Goal: Transaction & Acquisition: Purchase product/service

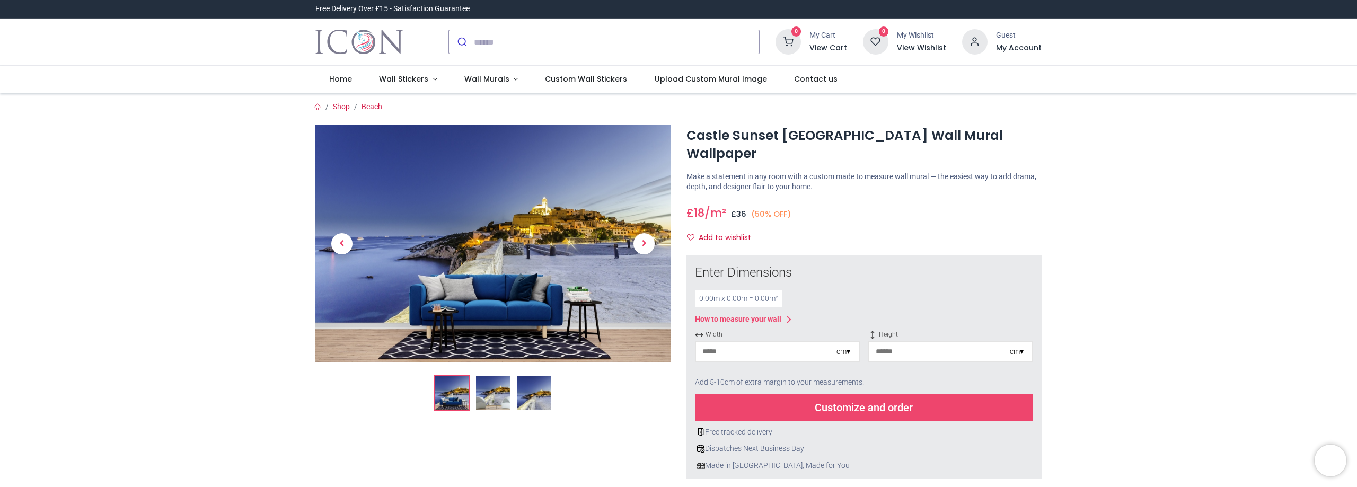
click at [790, 342] on input "number" at bounding box center [766, 351] width 140 height 19
click at [500, 394] on img at bounding box center [493, 393] width 34 height 34
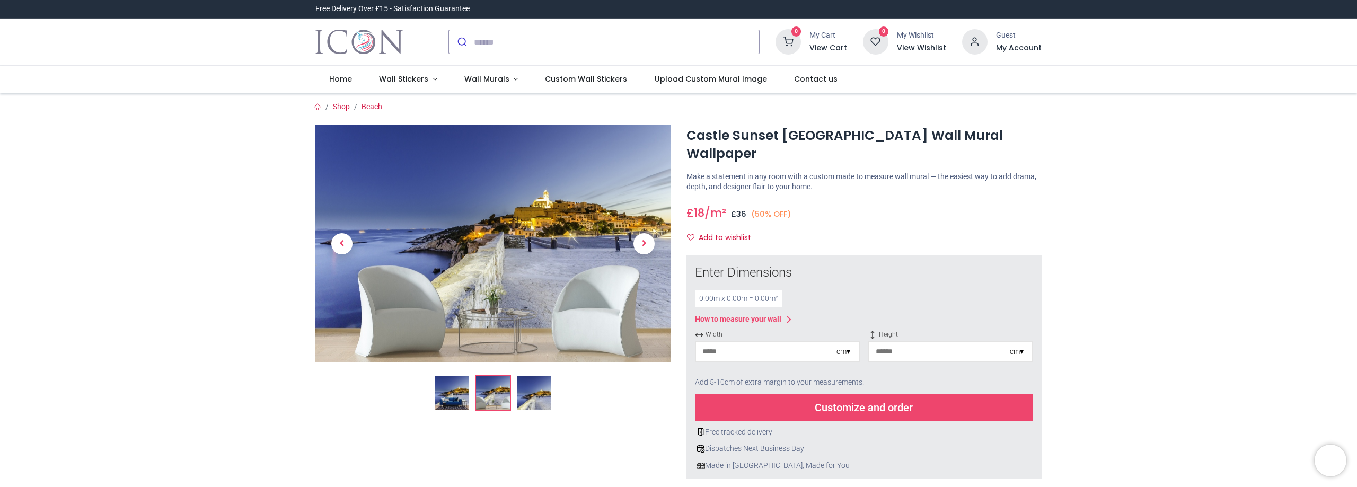
click at [529, 394] on img at bounding box center [534, 393] width 34 height 34
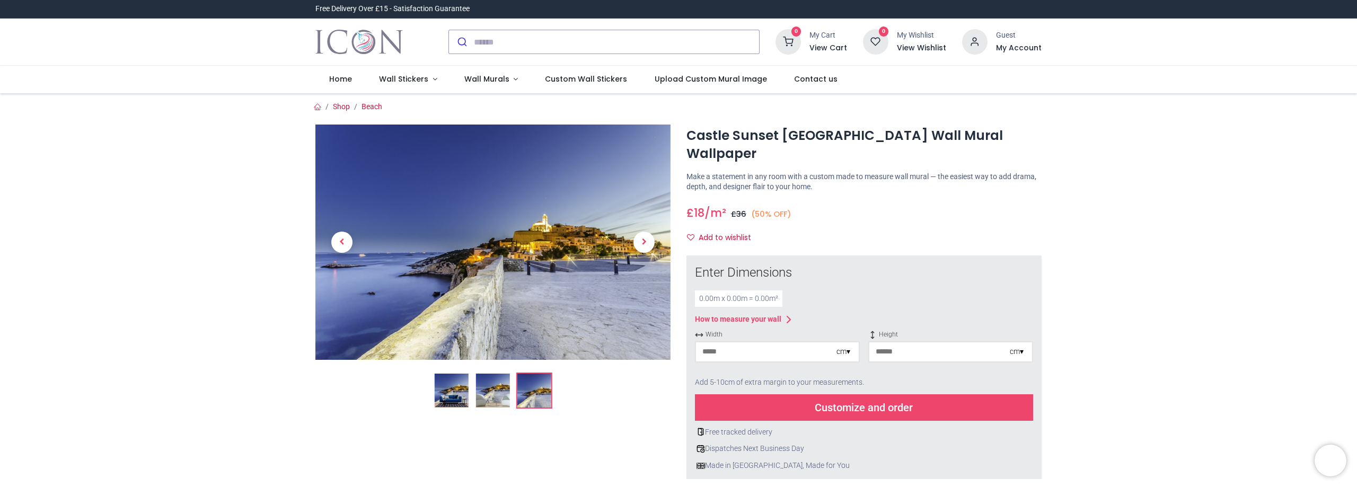
click at [440, 393] on img at bounding box center [452, 391] width 34 height 34
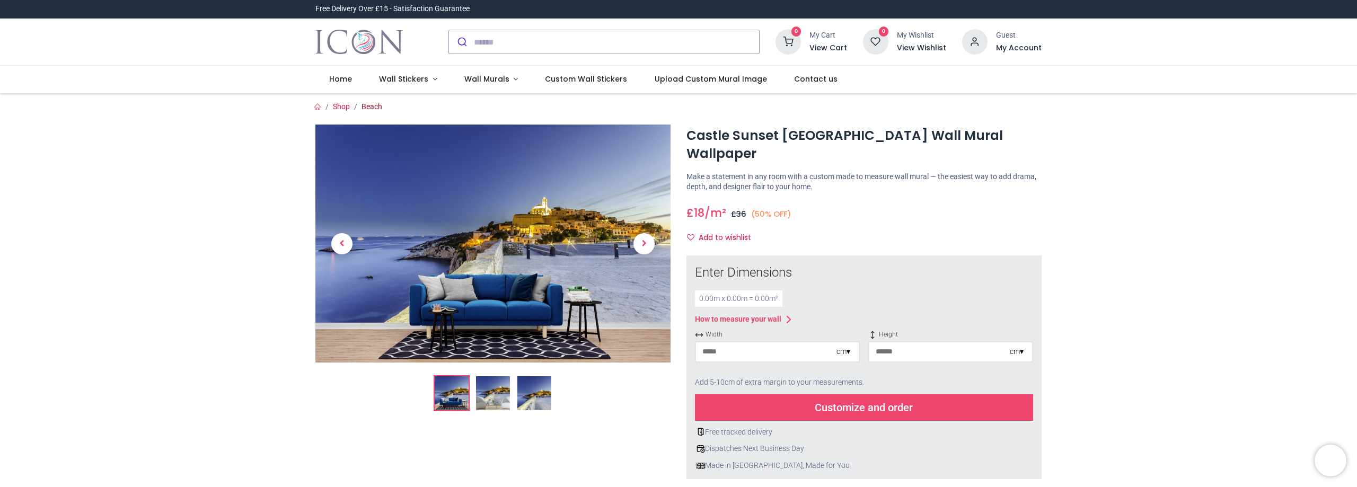
click at [366, 108] on link "Beach" at bounding box center [372, 106] width 21 height 8
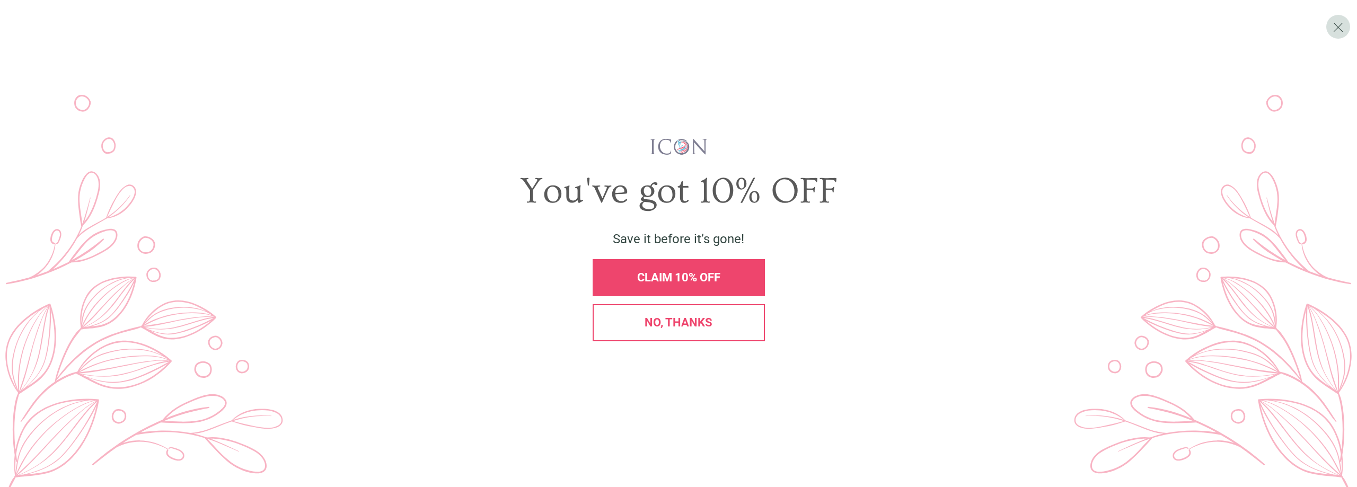
click at [683, 333] on div "No, thanks" at bounding box center [679, 322] width 172 height 37
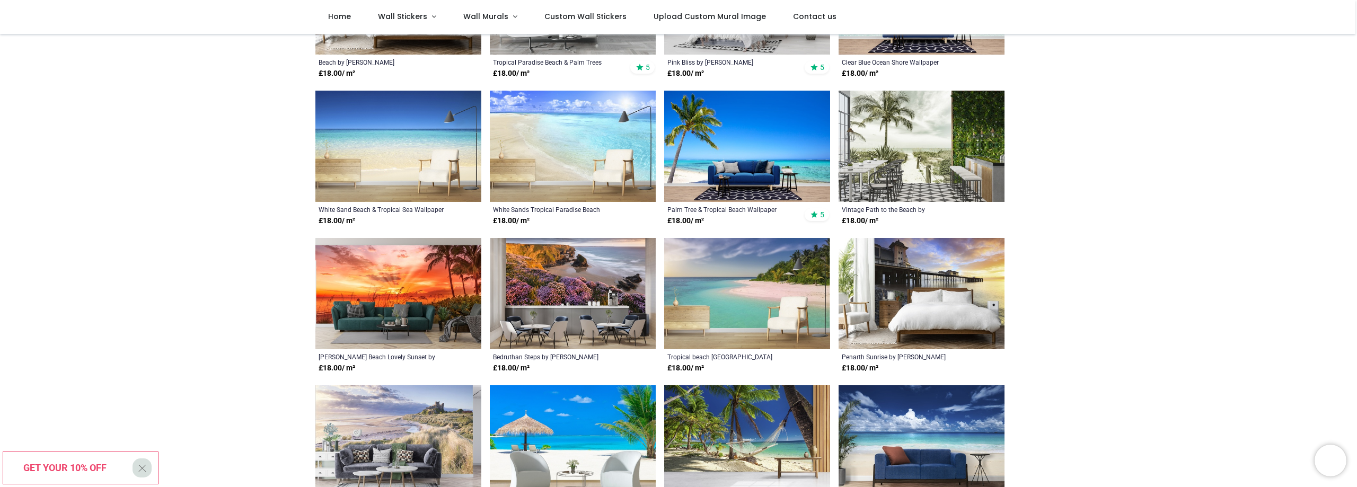
scroll to position [318, 0]
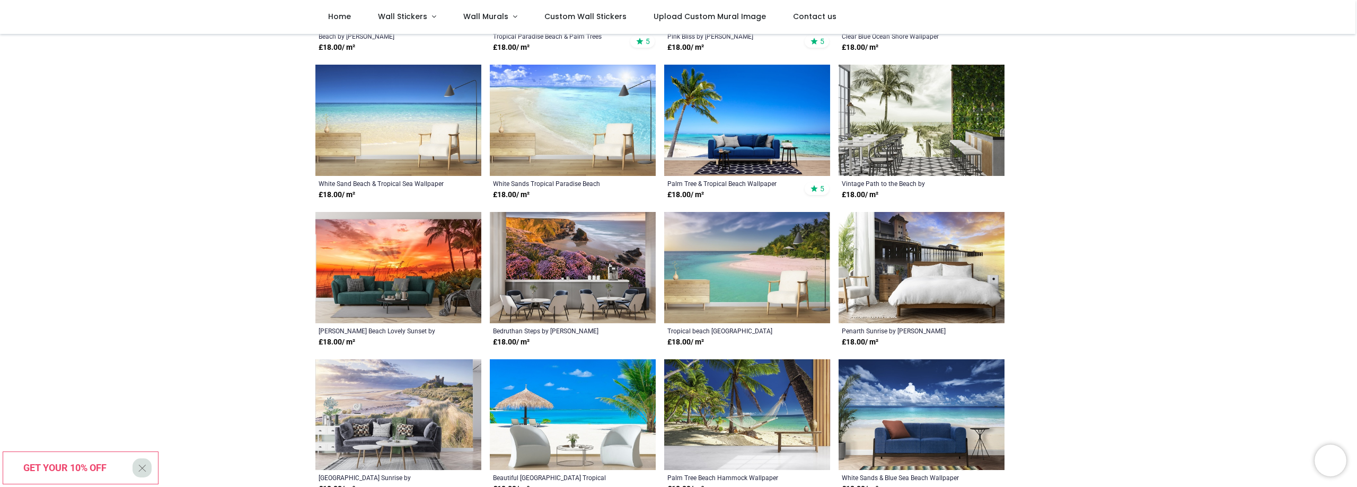
click at [411, 263] on img at bounding box center [398, 267] width 166 height 111
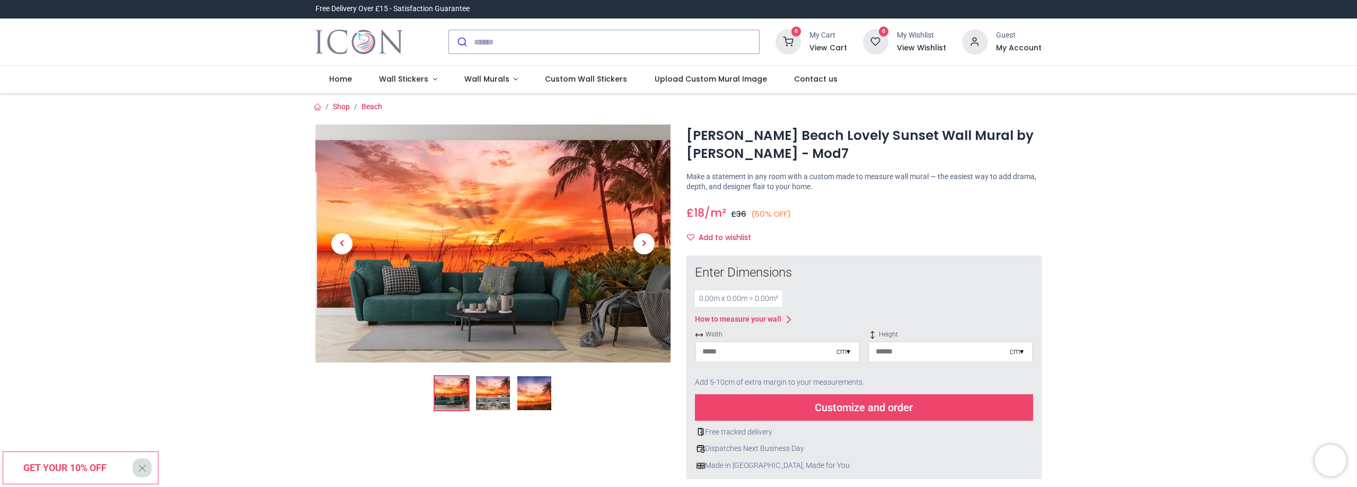
click at [734, 356] on input "number" at bounding box center [766, 351] width 140 height 19
type input "***"
click at [978, 354] on input "number" at bounding box center [939, 351] width 140 height 19
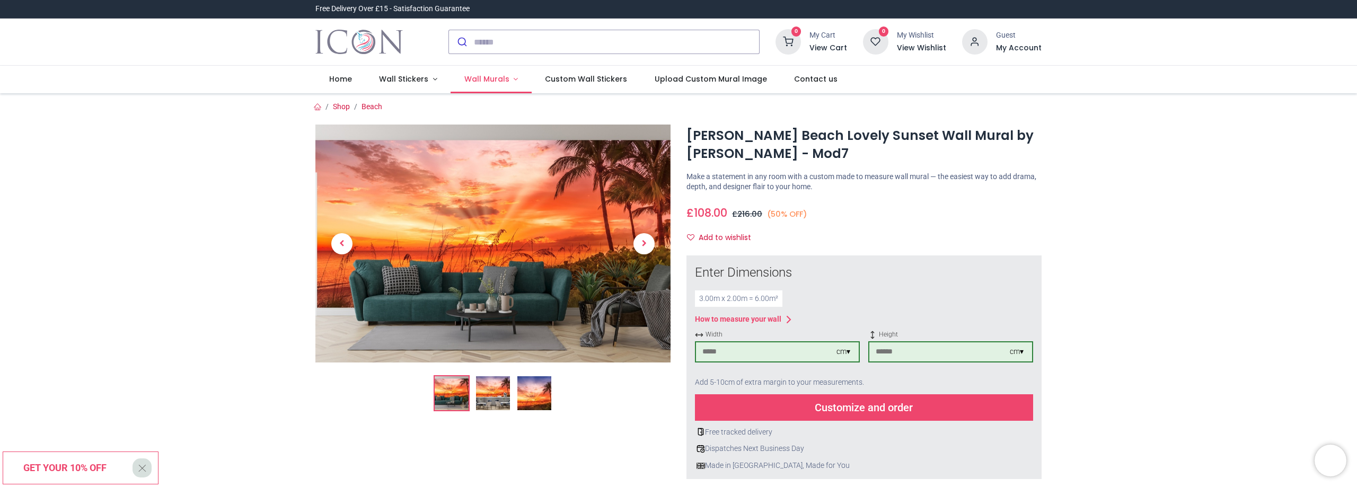
type input "***"
click at [500, 78] on span "Wall Murals" at bounding box center [486, 79] width 45 height 11
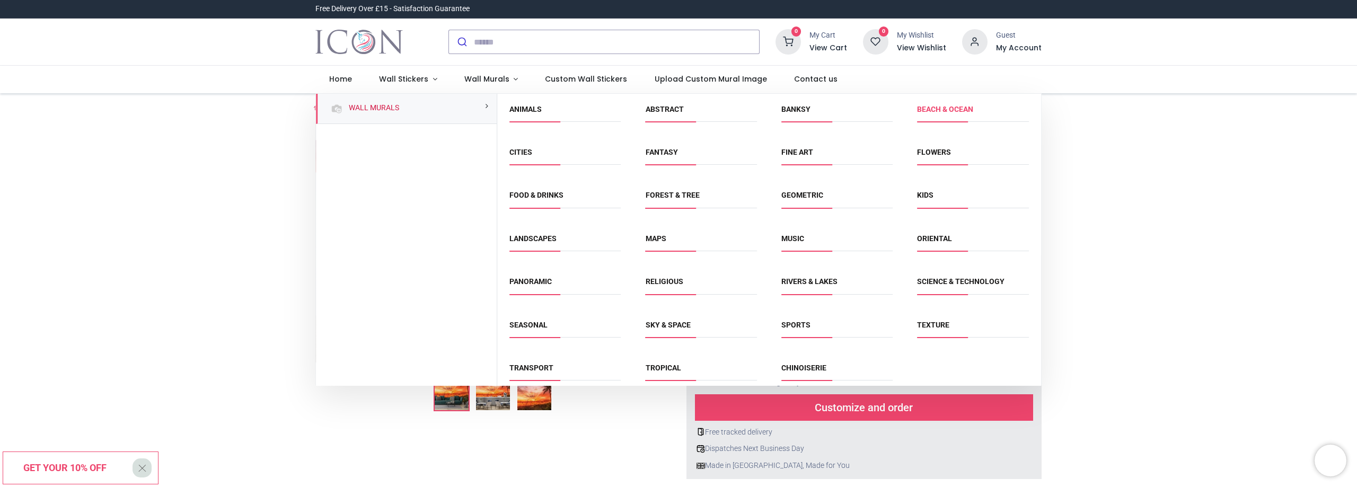
click at [944, 110] on link "Beach & Ocean" at bounding box center [945, 109] width 56 height 8
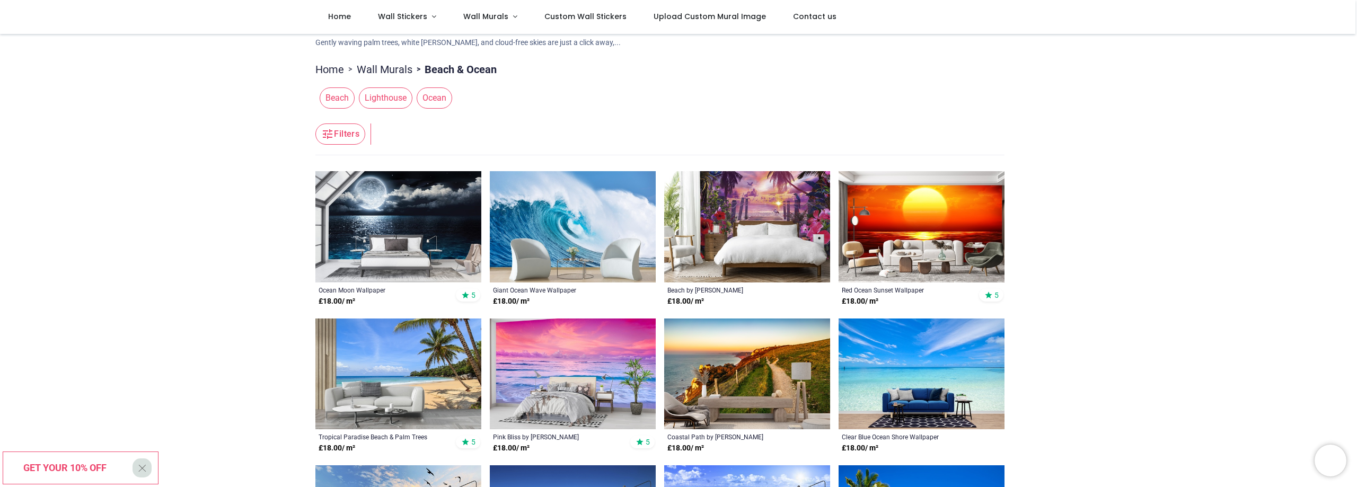
scroll to position [159, 0]
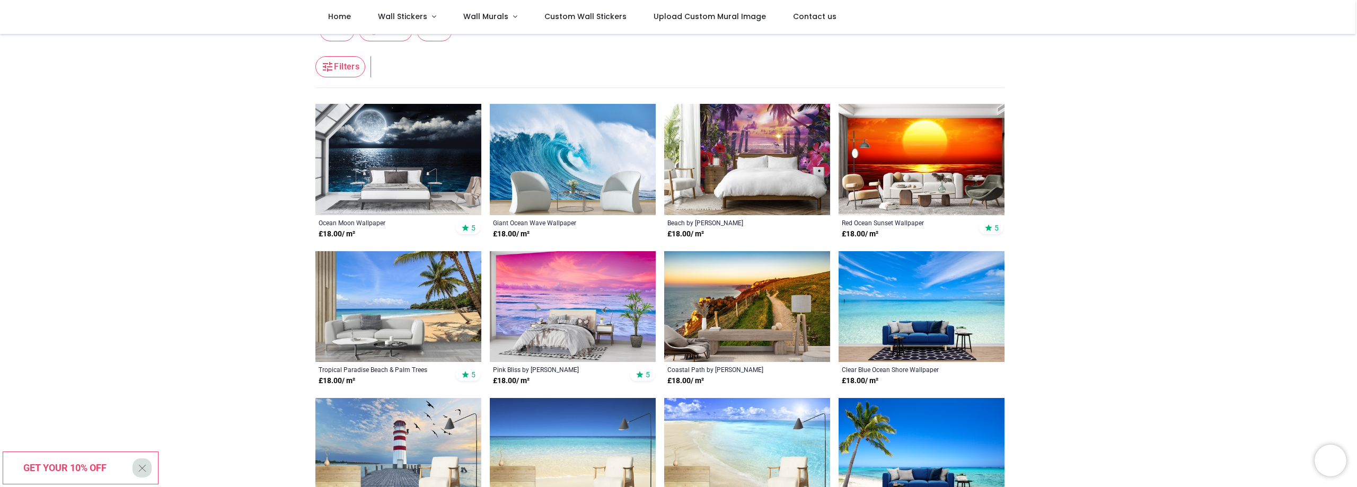
click at [946, 155] on img at bounding box center [922, 159] width 166 height 111
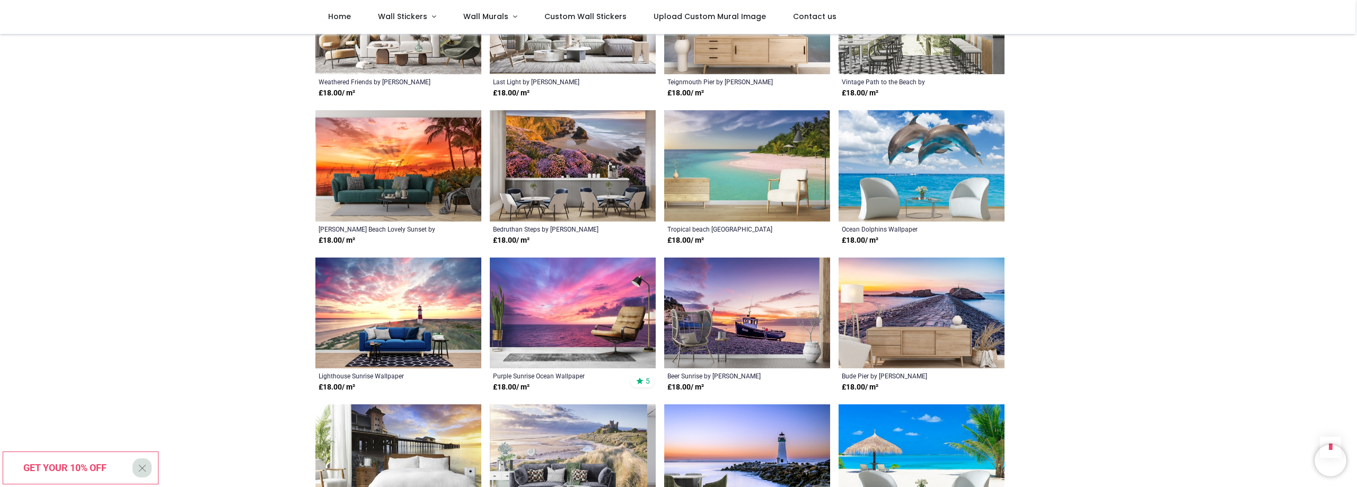
scroll to position [742, 0]
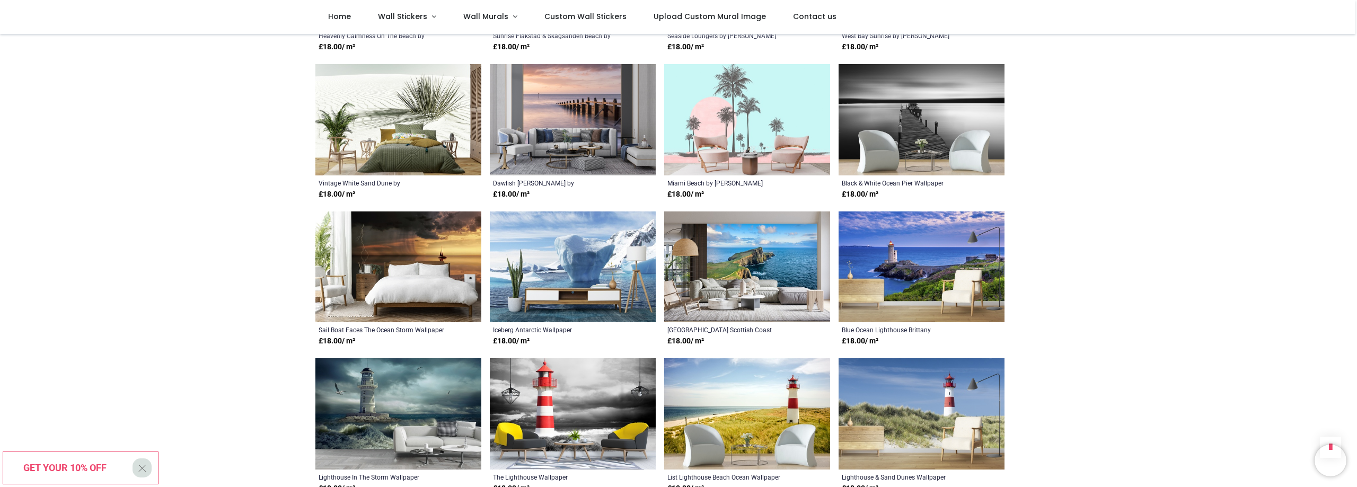
scroll to position [1749, 0]
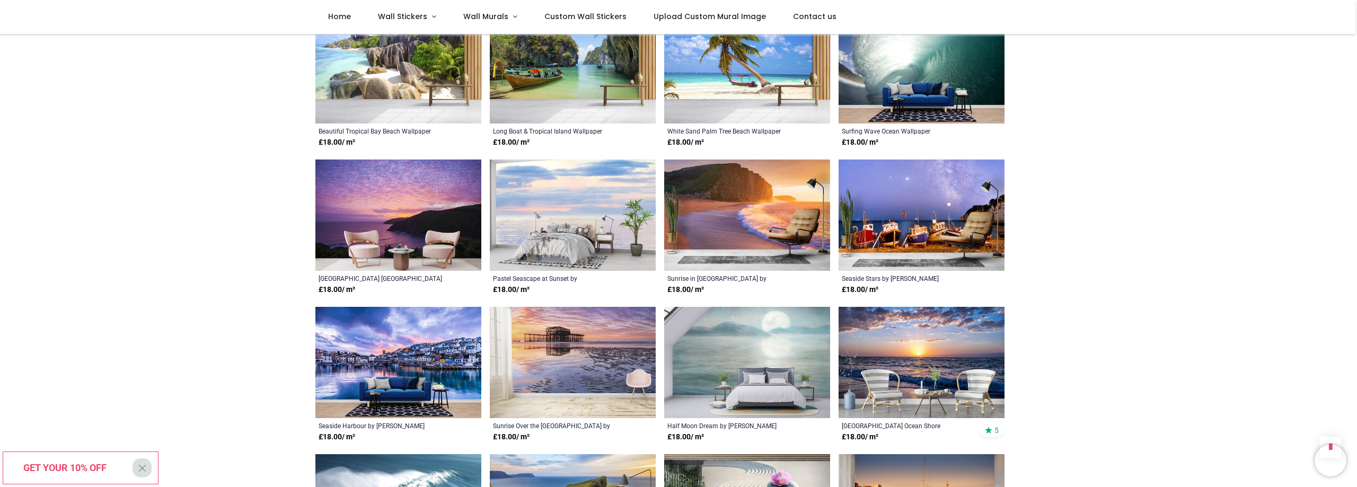
scroll to position [2332, 0]
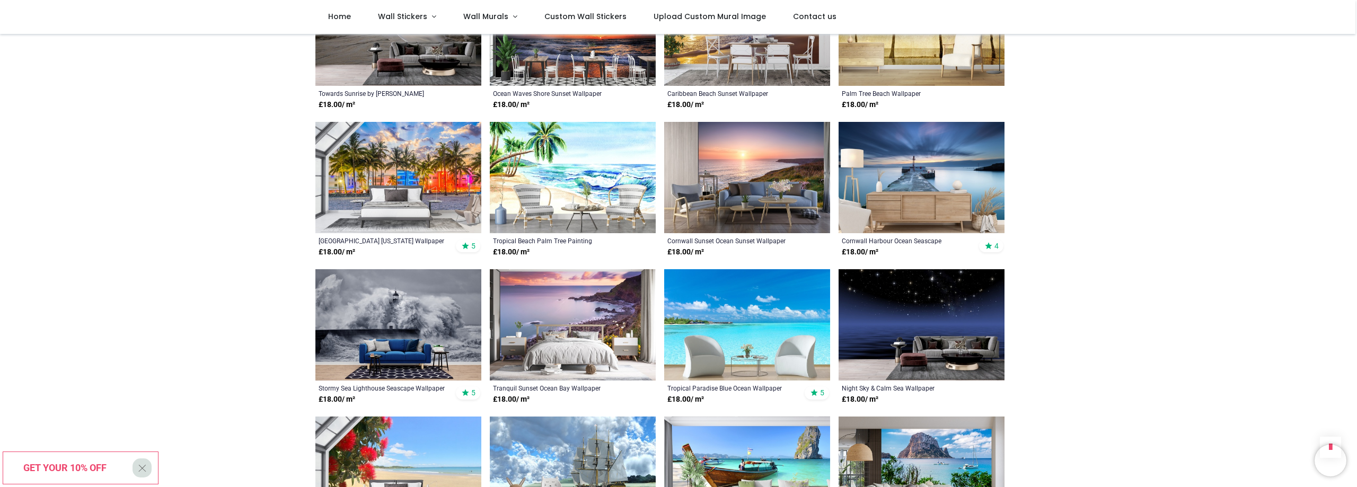
scroll to position [3711, 0]
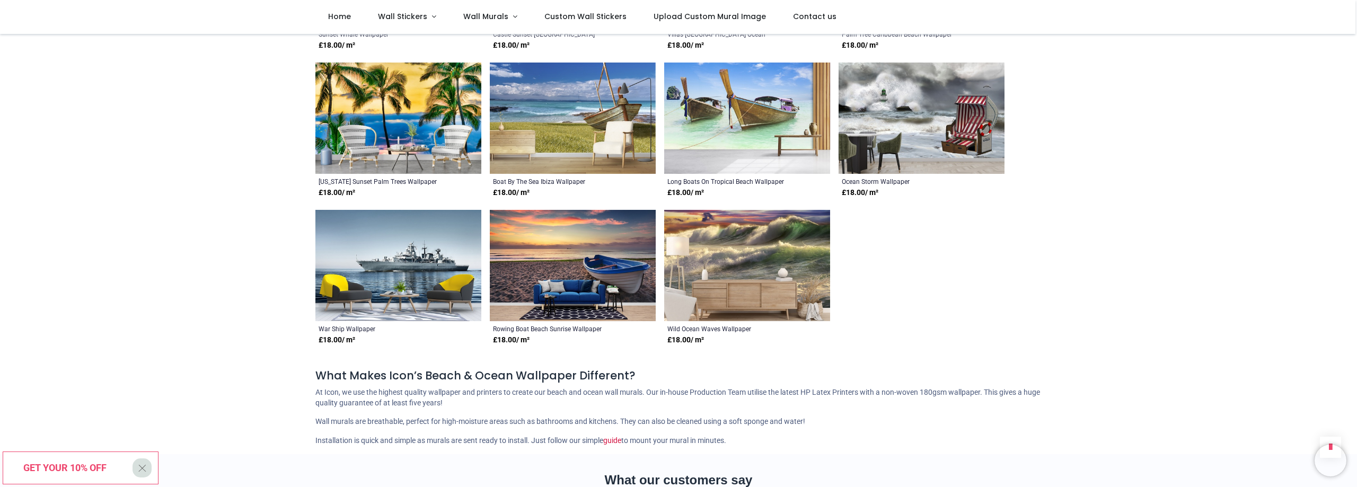
scroll to position [4665, 0]
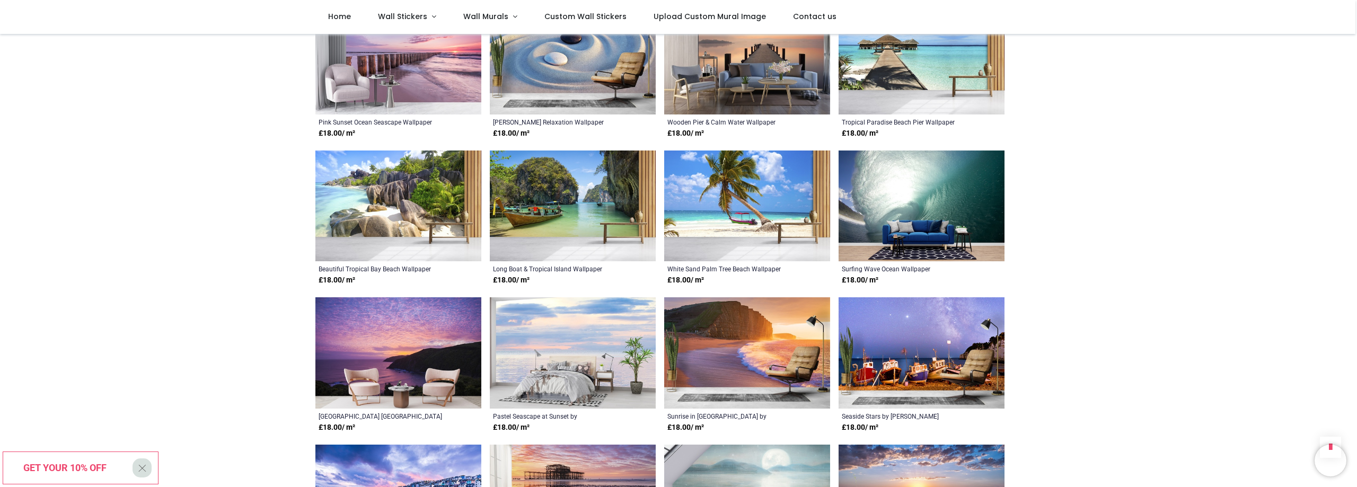
scroll to position [1643, 0]
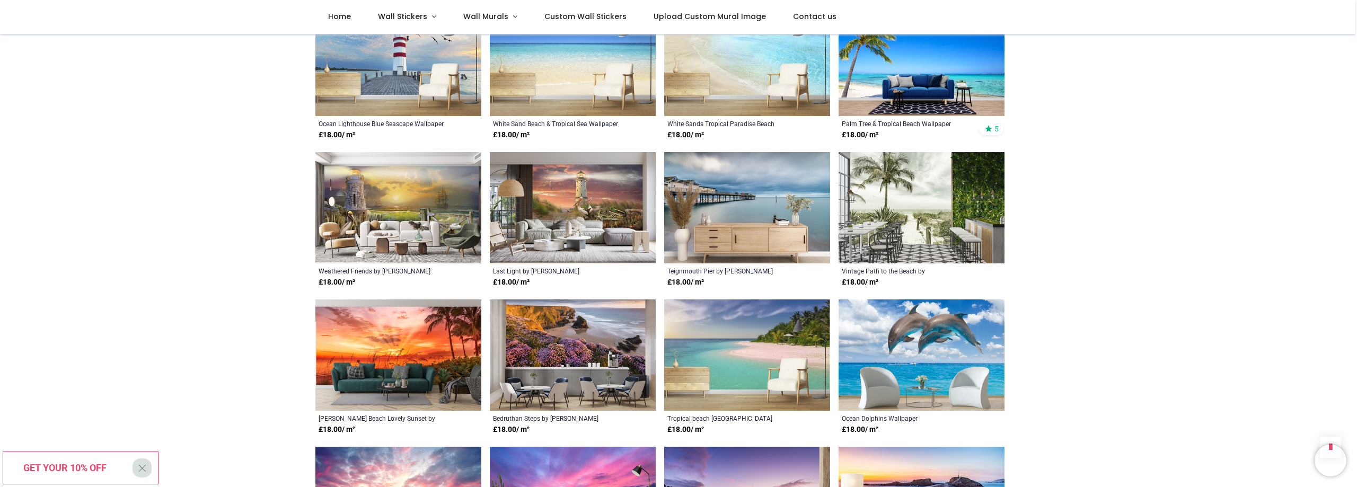
scroll to position [583, 0]
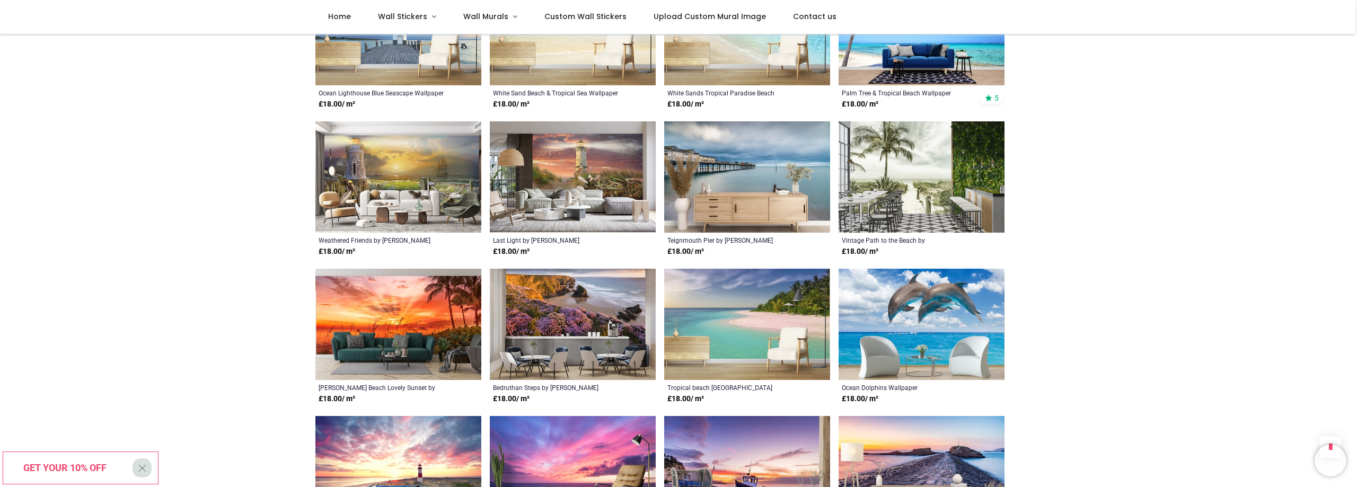
click at [434, 301] on img at bounding box center [398, 324] width 166 height 111
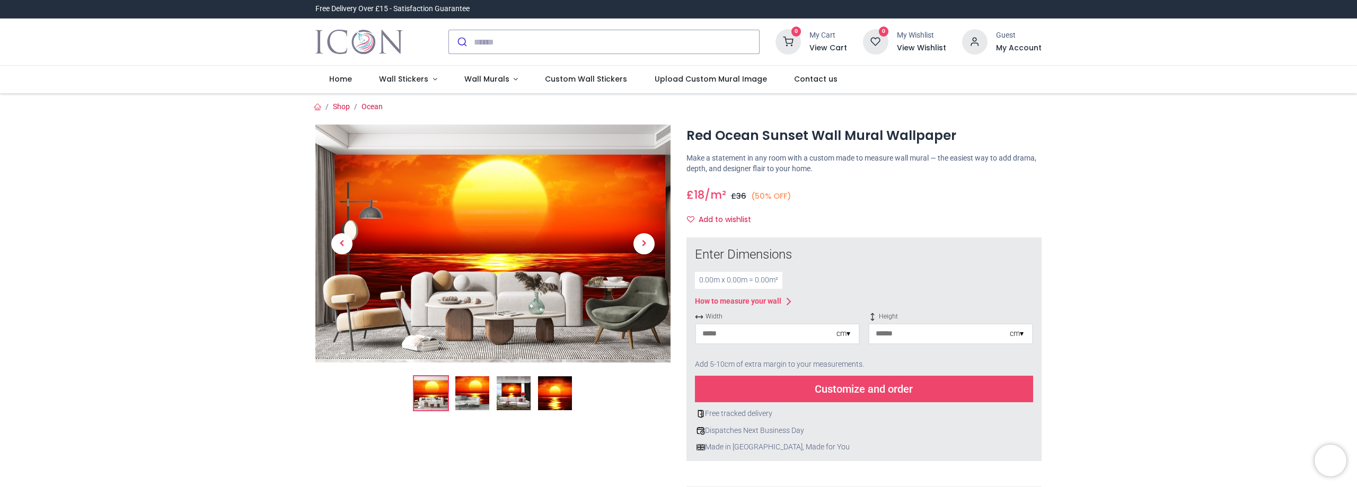
click at [473, 394] on img at bounding box center [472, 393] width 34 height 34
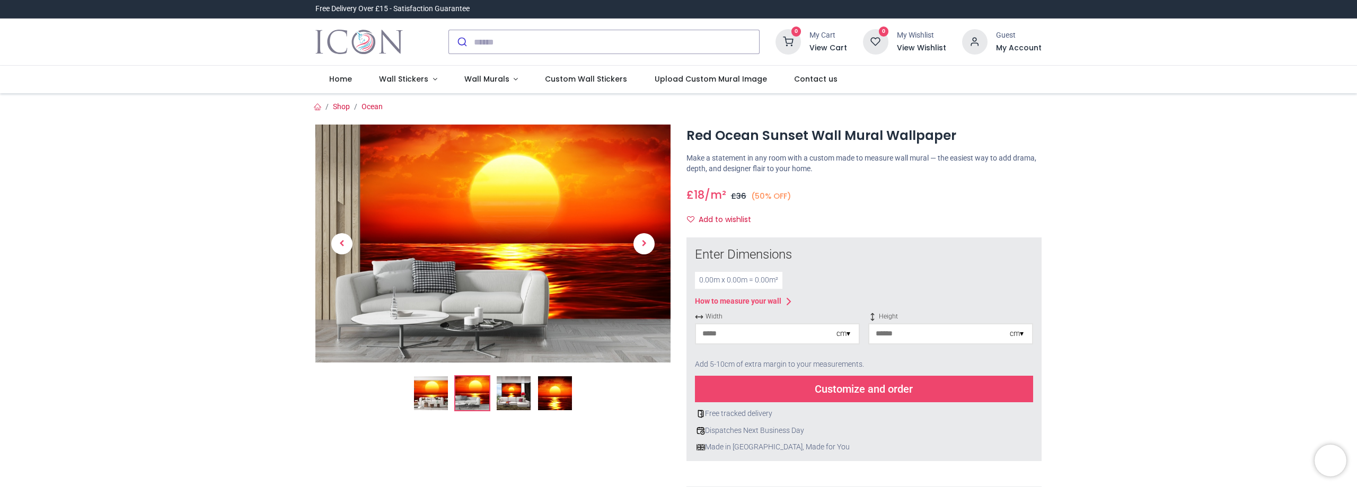
click at [518, 394] on img at bounding box center [514, 393] width 34 height 34
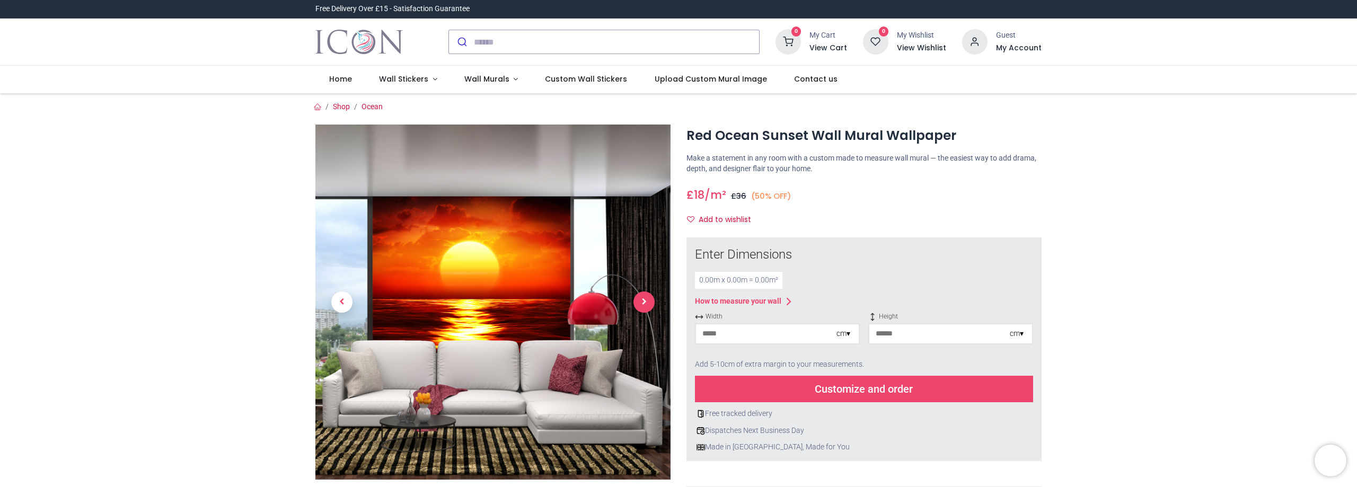
click at [642, 305] on span "Next" at bounding box center [643, 302] width 21 height 21
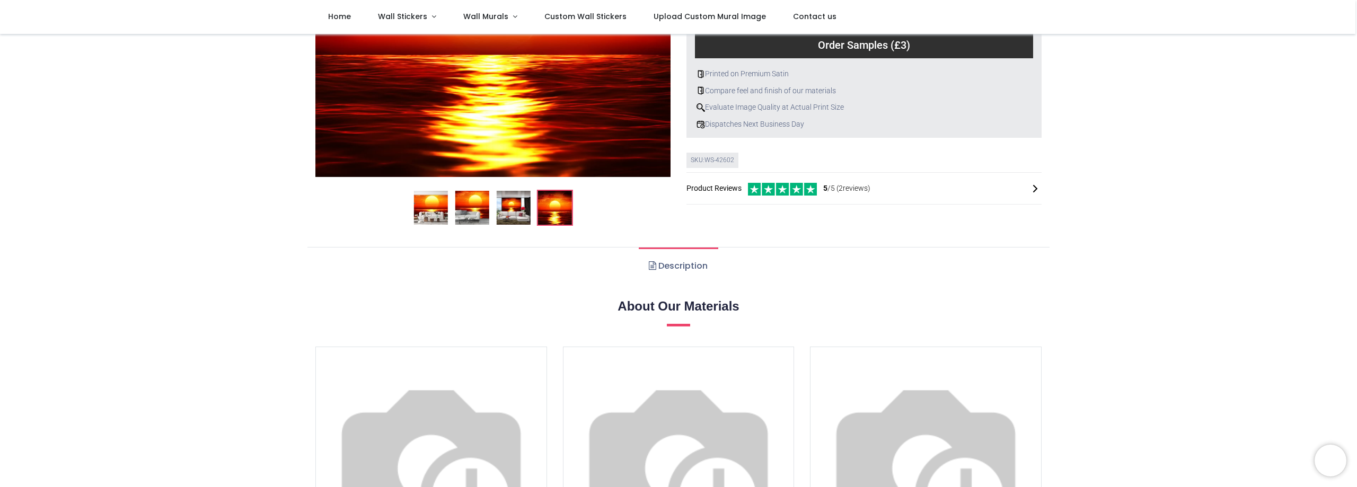
scroll to position [265, 0]
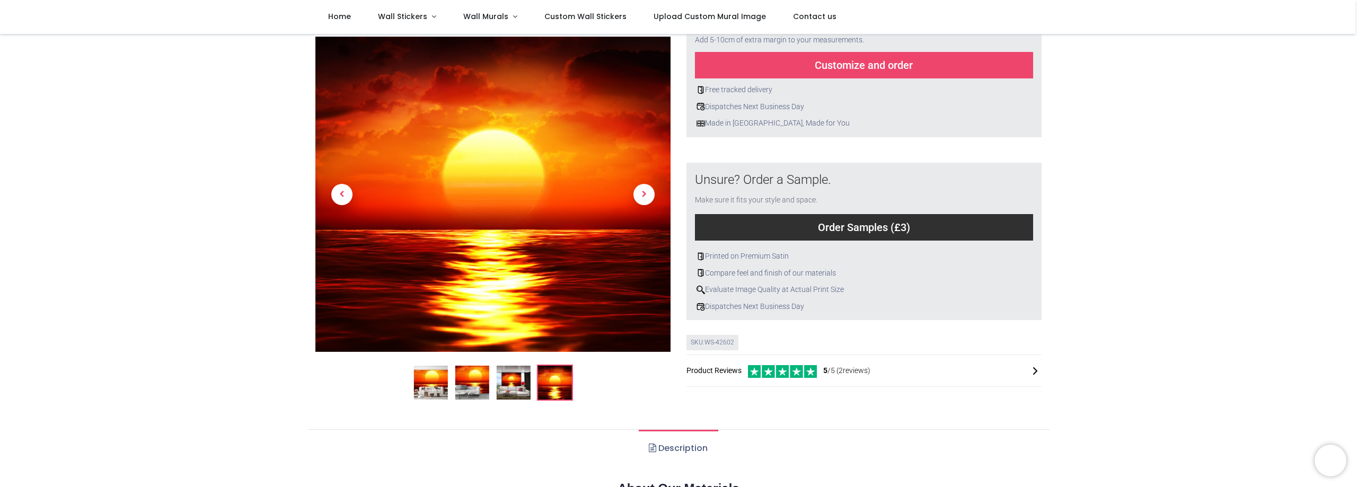
click at [427, 395] on img at bounding box center [431, 383] width 34 height 34
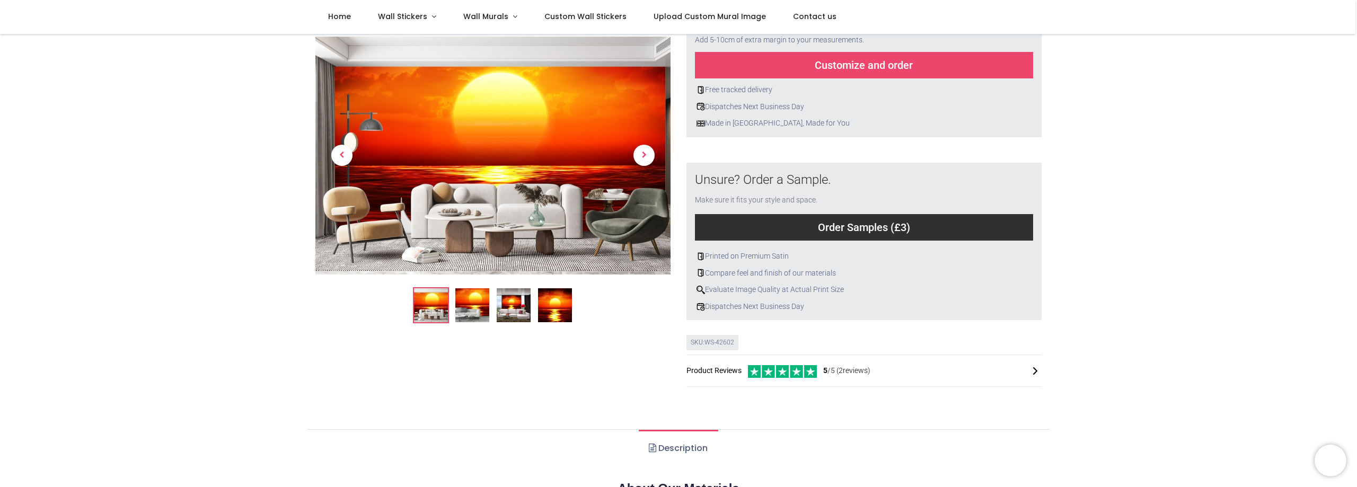
click at [556, 306] on img at bounding box center [555, 305] width 34 height 34
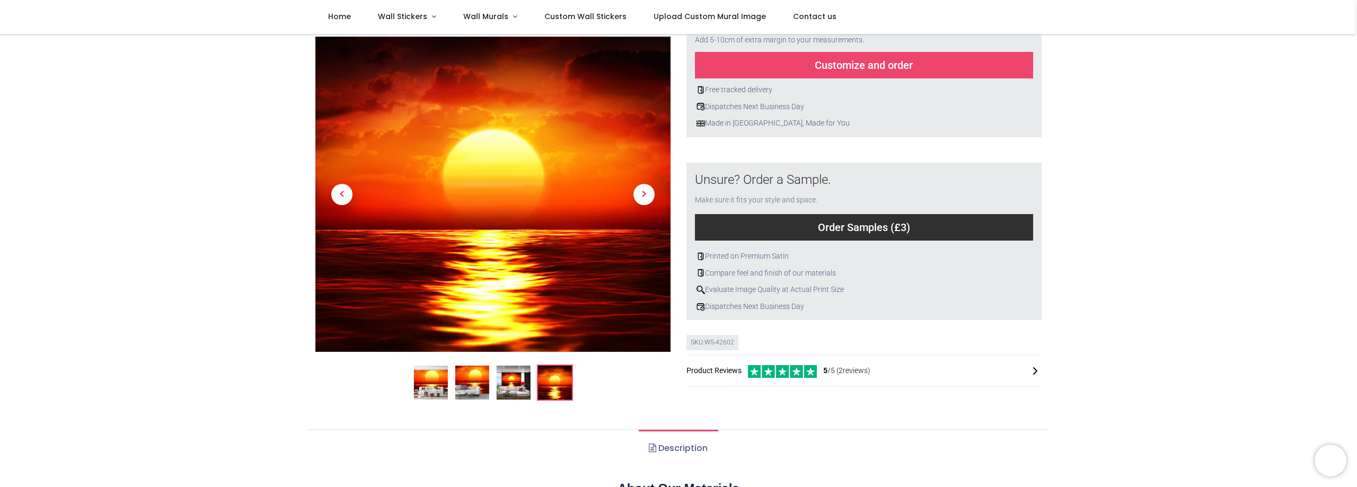
click at [444, 384] on img at bounding box center [431, 383] width 34 height 34
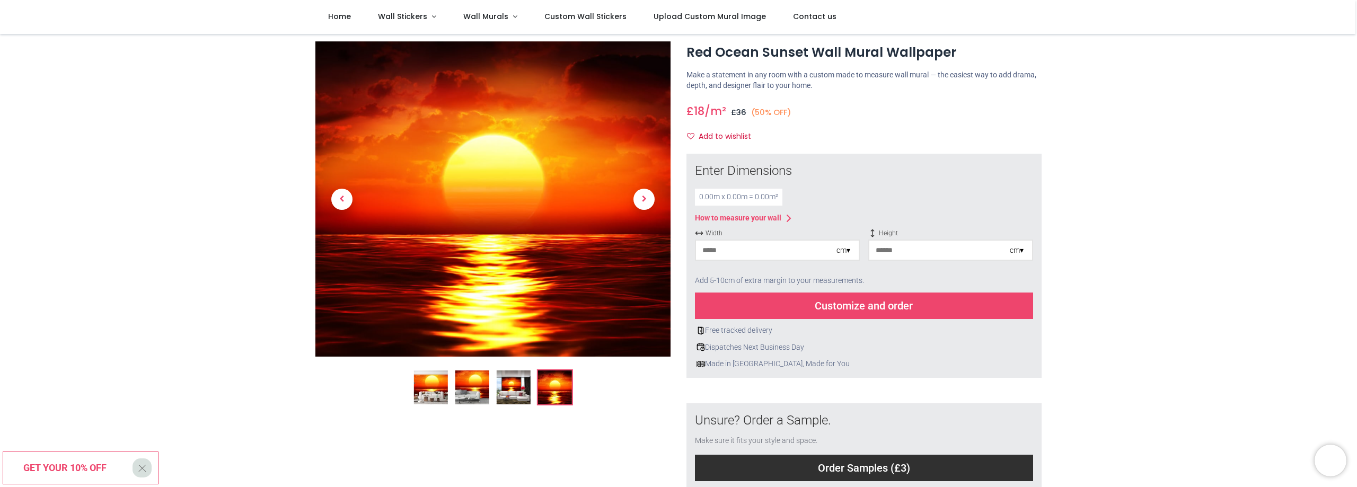
scroll to position [0, 0]
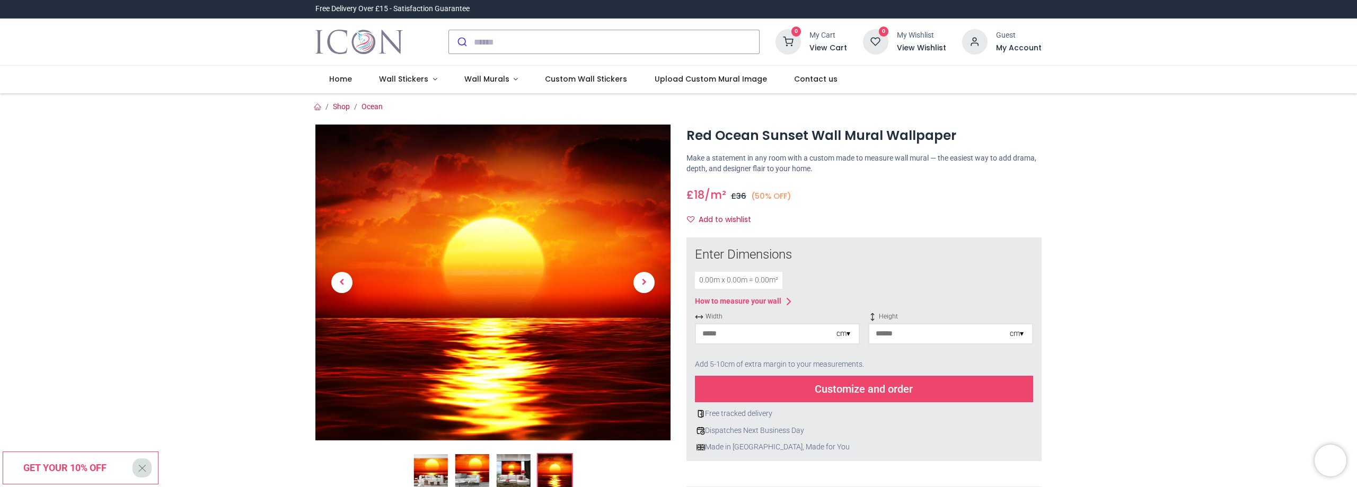
click at [440, 482] on img at bounding box center [431, 471] width 34 height 34
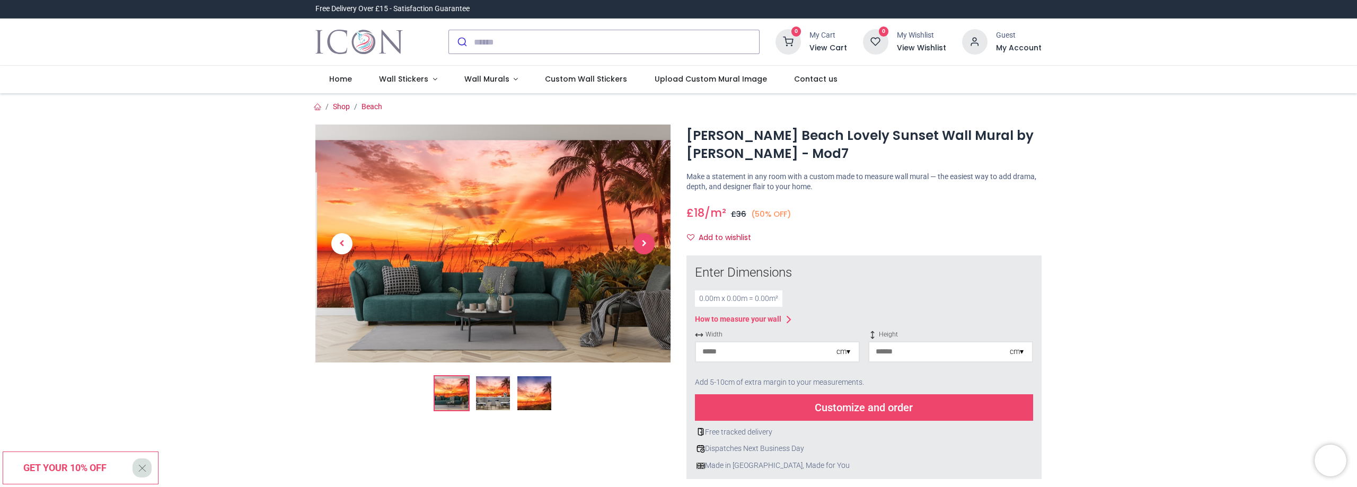
click at [640, 249] on span "Next" at bounding box center [643, 243] width 21 height 21
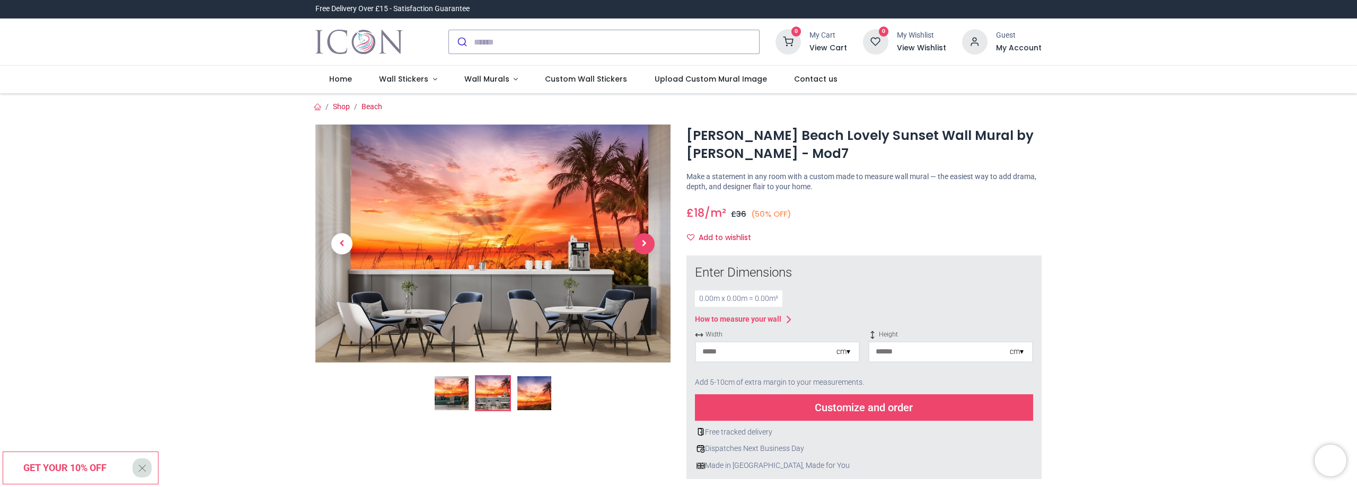
click at [640, 249] on span "Next" at bounding box center [643, 243] width 21 height 21
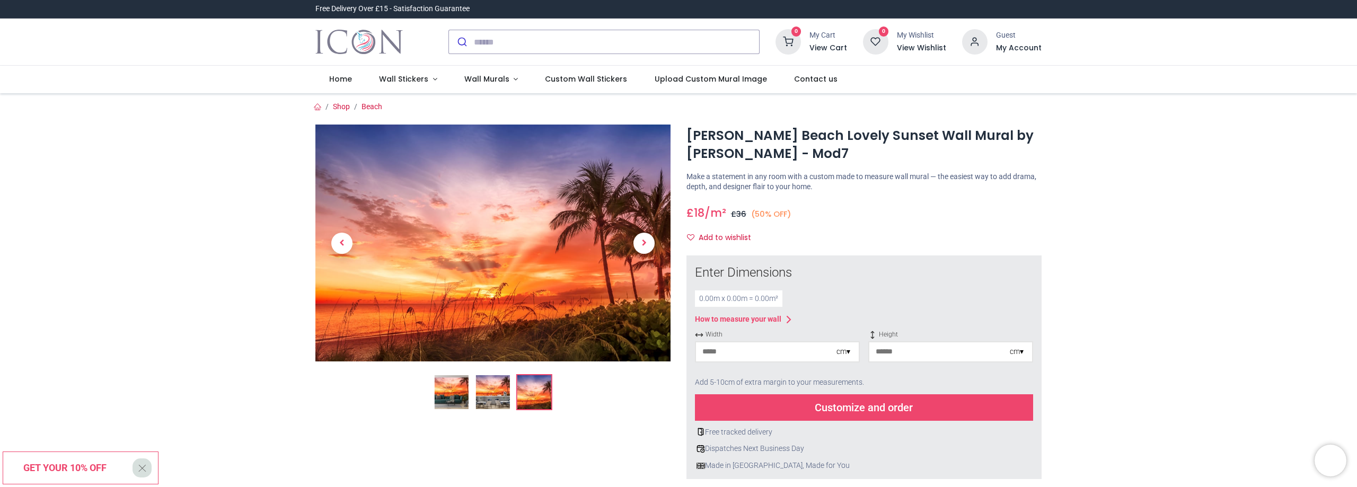
click at [770, 357] on input "number" at bounding box center [766, 351] width 140 height 19
type input "***"
click at [943, 356] on input "number" at bounding box center [939, 351] width 140 height 19
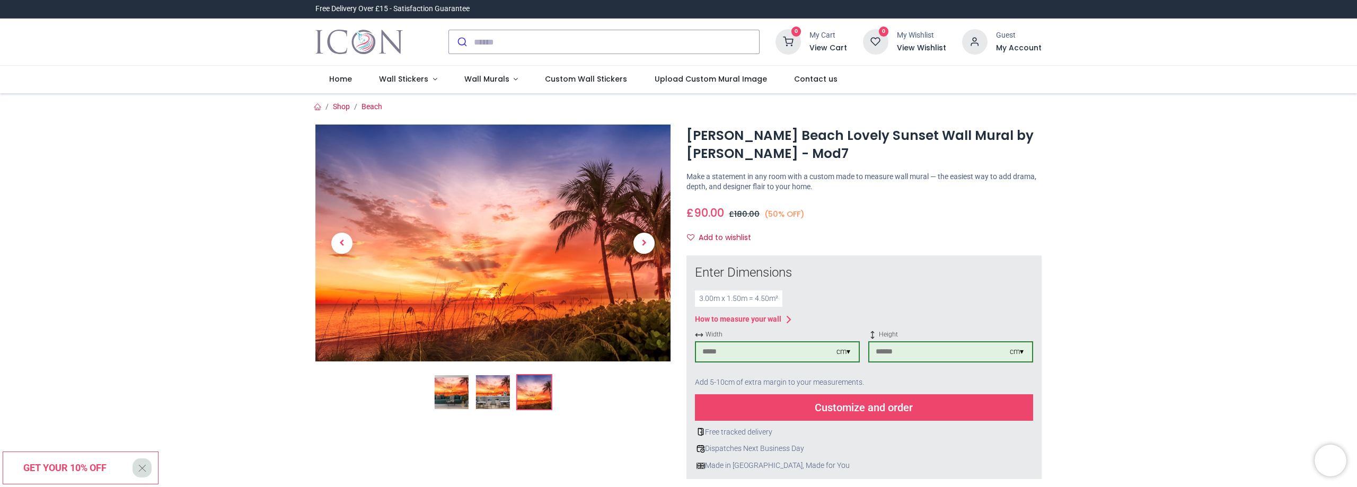
type input "***"
click at [613, 38] on input "search" at bounding box center [616, 41] width 285 height 23
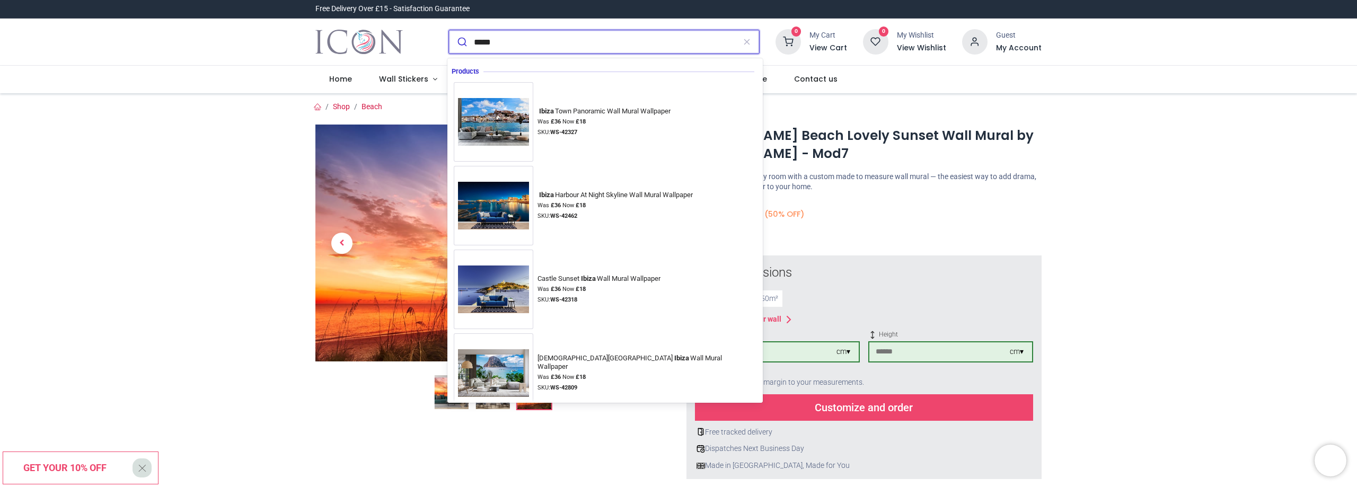
type input "*****"
click at [449, 30] on button "submit" at bounding box center [461, 41] width 25 height 23
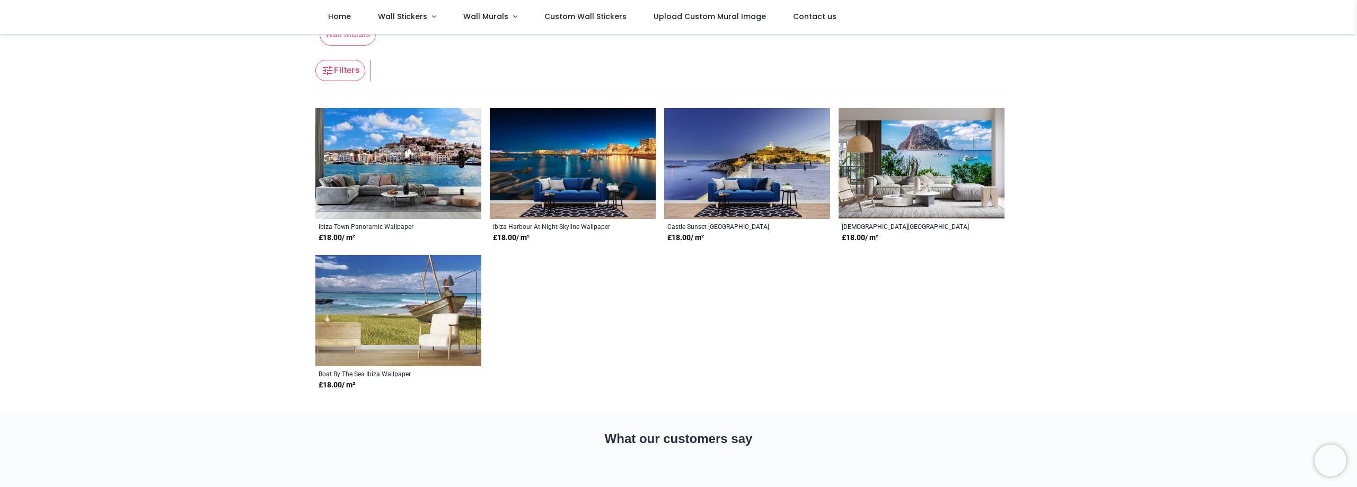
scroll to position [53, 0]
